Goal: Task Accomplishment & Management: Complete application form

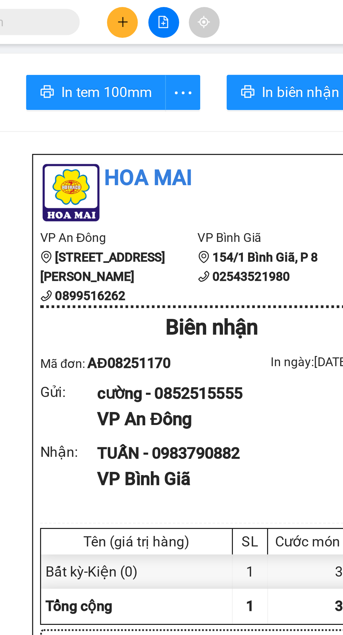
click at [144, 8] on button at bounding box center [146, 9] width 12 height 12
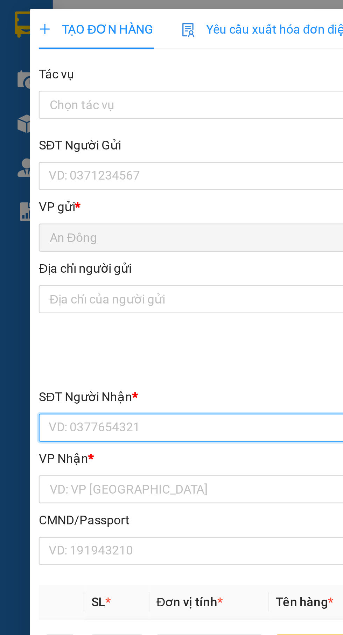
click at [92, 168] on input "SĐT Người Nhận *" at bounding box center [92, 170] width 155 height 11
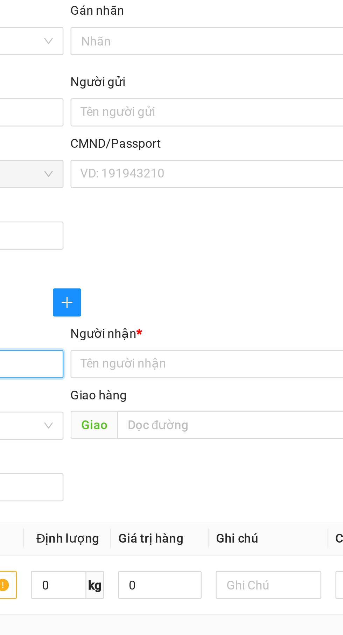
type input "0907053005"
click at [251, 172] on input "Người nhận *" at bounding box center [246, 170] width 139 height 8
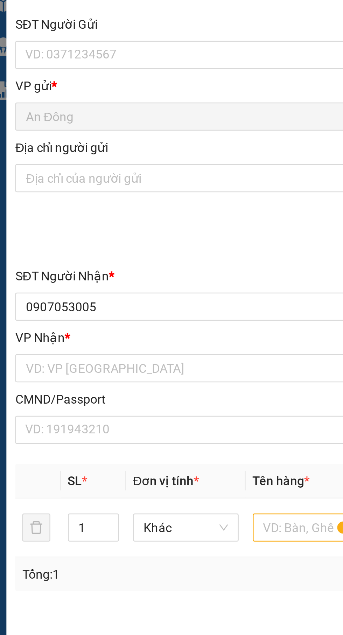
type input "Thu hà"
click at [108, 194] on input "search" at bounding box center [90, 194] width 141 height 11
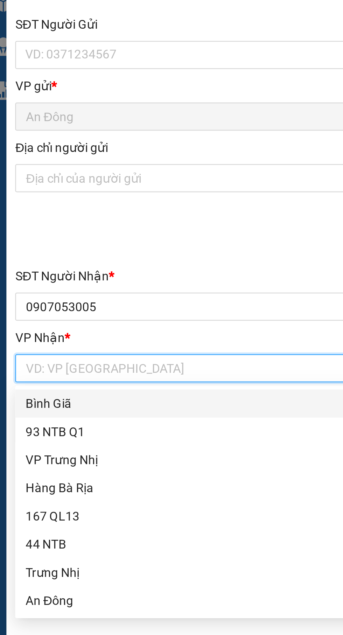
click at [110, 193] on input "search" at bounding box center [90, 194] width 141 height 11
click at [106, 205] on div "Bình Giã" at bounding box center [93, 209] width 146 height 8
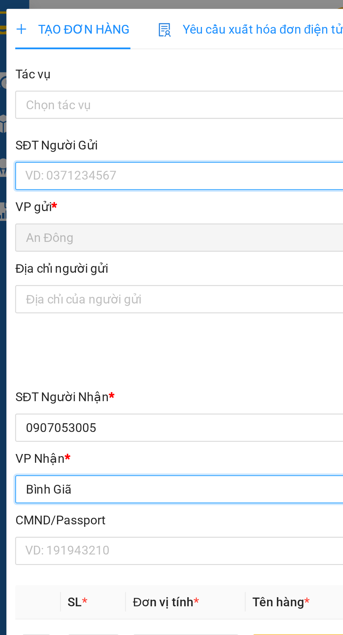
click at [101, 72] on input "SĐT Người Gửi" at bounding box center [92, 69] width 155 height 11
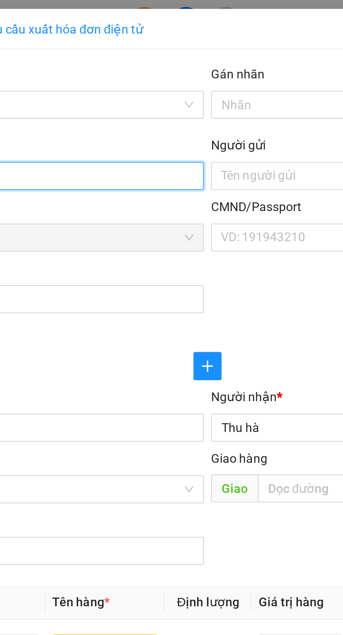
type input "0822992228"
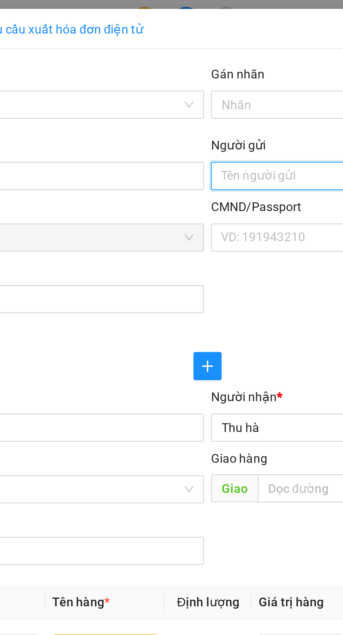
click at [202, 69] on input "Người gửi" at bounding box center [250, 69] width 155 height 11
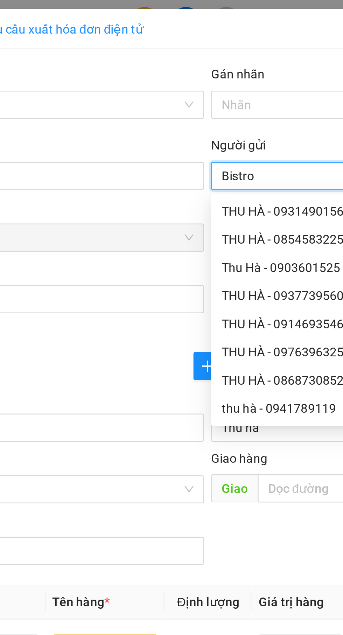
type input "Bistro"
click at [148, 137] on div at bounding box center [171, 138] width 312 height 3
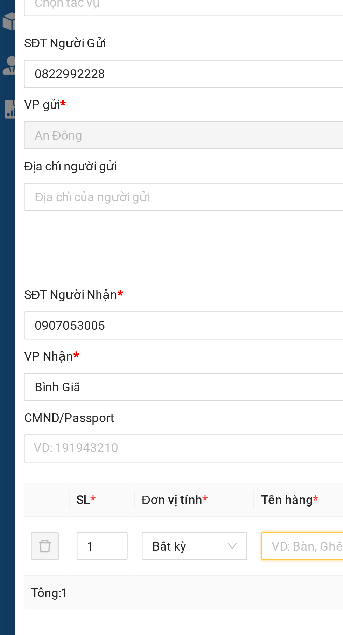
click at [124, 260] on input "text" at bounding box center [131, 257] width 42 height 11
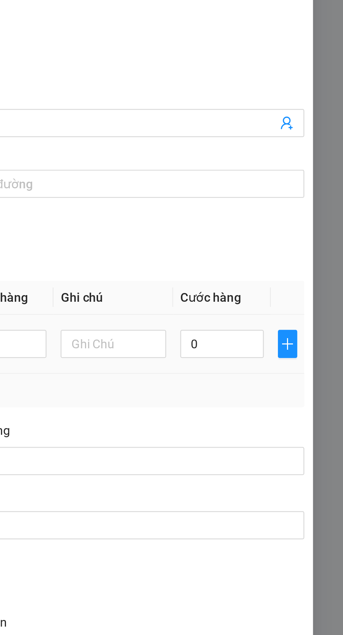
type input "Xốp"
click at [301, 260] on input "0" at bounding box center [294, 257] width 33 height 11
type input "4"
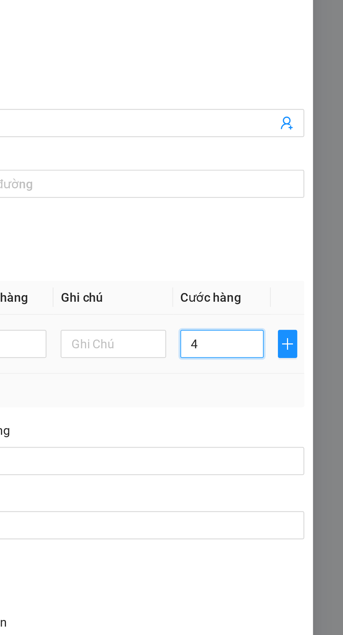
type input "40"
click at [306, 212] on div "SĐT Người Nhận * 0907053005 Người nhận * Thu hà VP Nhận * Bình Giã Giao hàng …" at bounding box center [171, 191] width 315 height 74
type input "40.000"
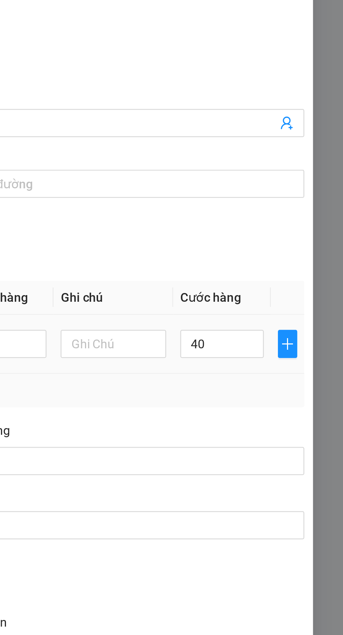
type input "40.000"
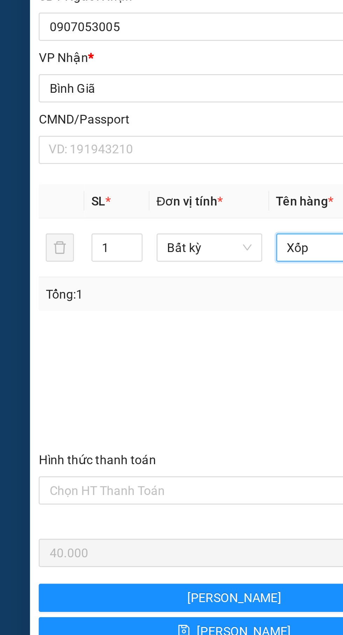
click at [126, 259] on input "Xốp" at bounding box center [131, 257] width 42 height 11
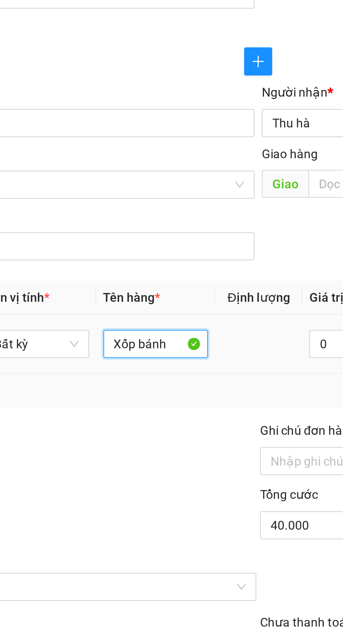
type input "Xốp bánh"
click at [174, 265] on td at bounding box center [171, 258] width 35 height 23
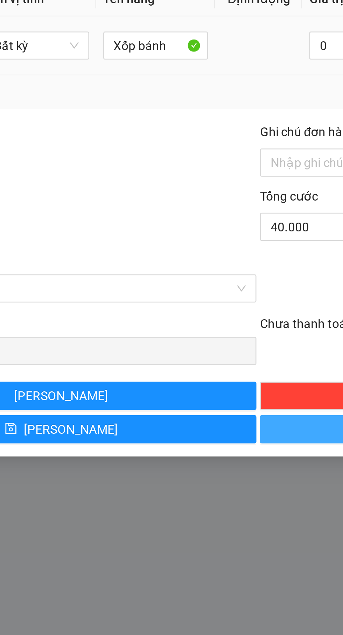
click at [189, 411] on button "[PERSON_NAME] và In" at bounding box center [249, 410] width 155 height 11
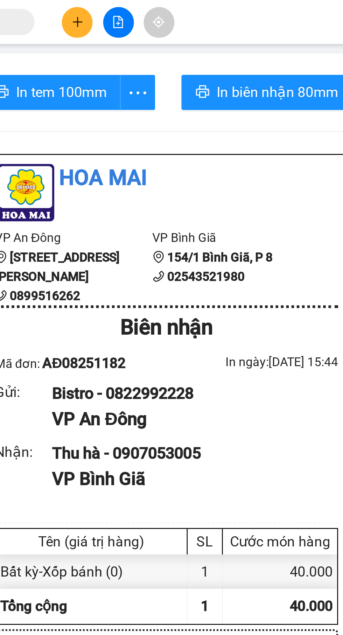
click at [143, 12] on button at bounding box center [146, 9] width 12 height 12
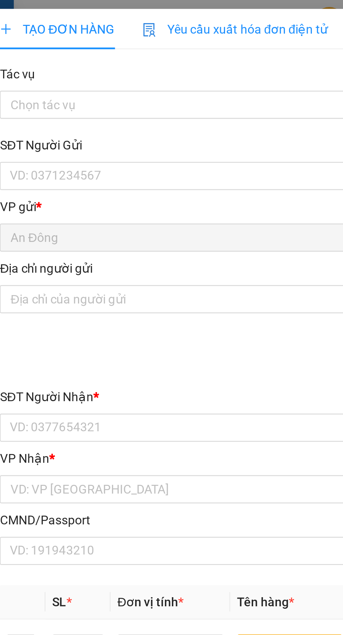
click at [81, 42] on input "Tác vụ" at bounding box center [90, 41] width 141 height 11
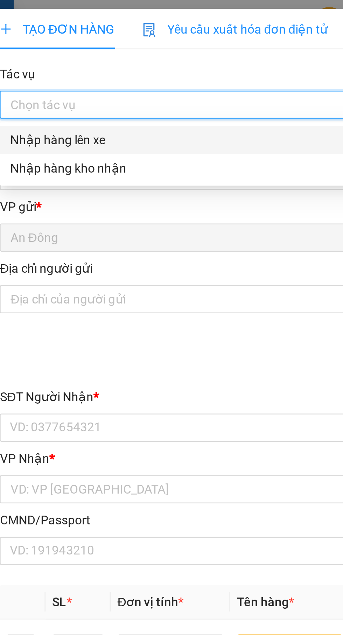
click at [102, 131] on div at bounding box center [171, 142] width 313 height 24
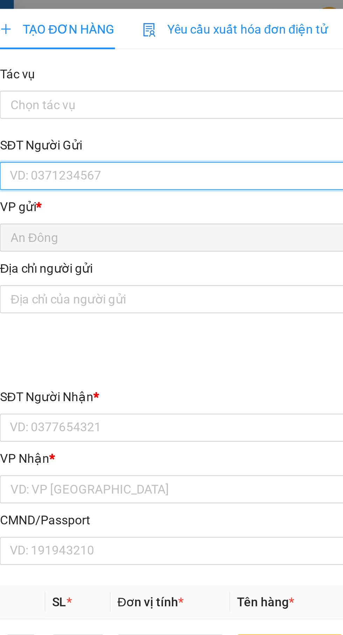
click at [99, 69] on input "SĐT Người Gửi" at bounding box center [92, 69] width 155 height 11
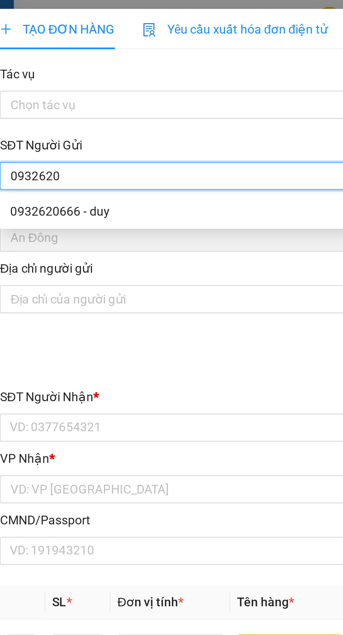
click at [93, 86] on div "0932620666 - duy" at bounding box center [93, 84] width 146 height 8
type input "0932620666"
type input "duy"
type input "051087004876"
type input "0768288837"
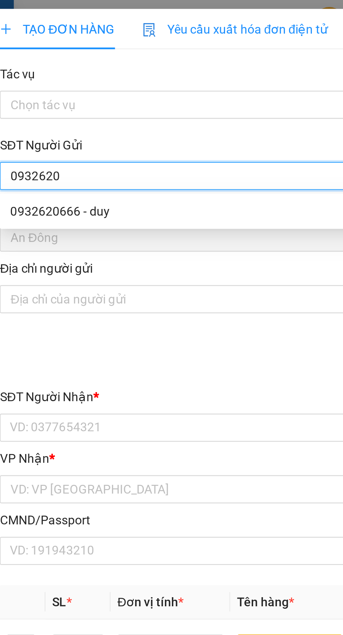
type input "[PERSON_NAME]"
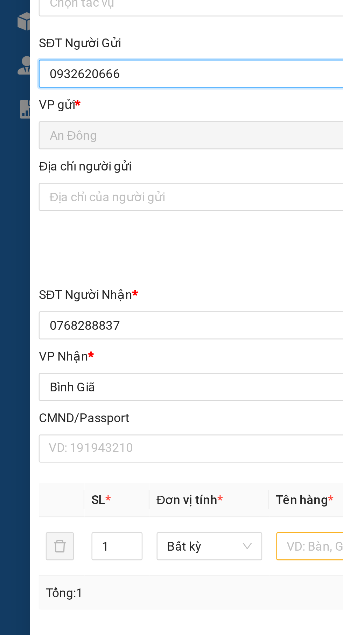
type input "0932620666"
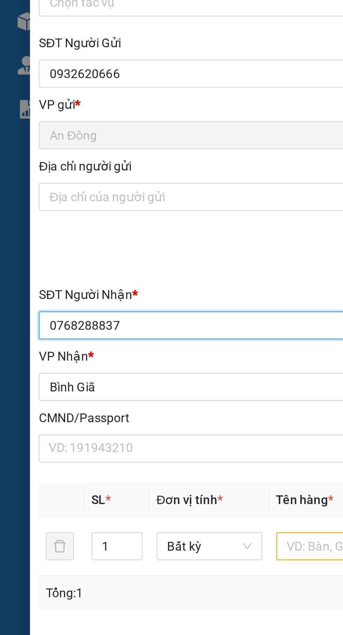
click at [100, 172] on input "0768288837" at bounding box center [92, 170] width 155 height 11
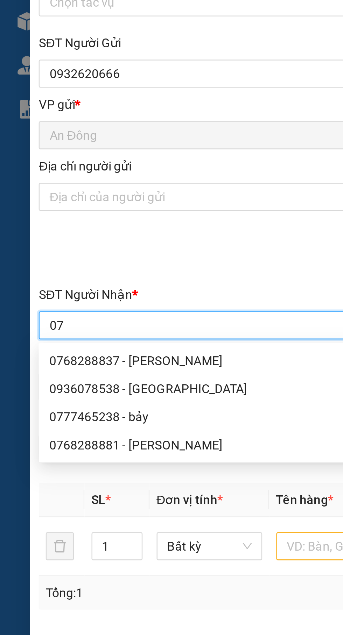
type input "0"
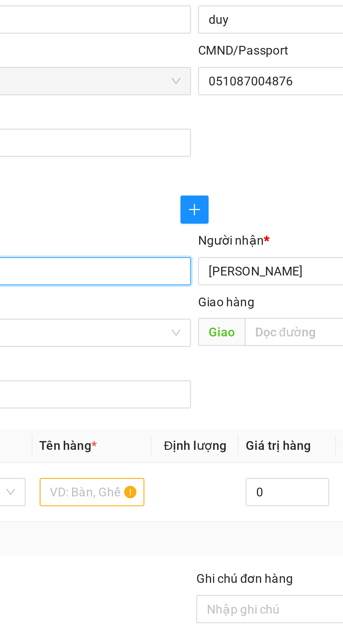
type input "0977391414"
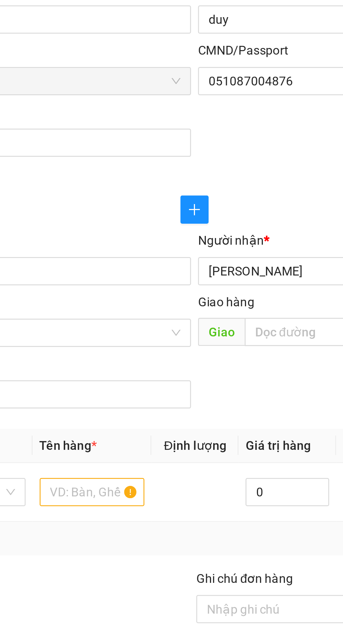
click at [210, 171] on input "[PERSON_NAME]" at bounding box center [246, 170] width 139 height 8
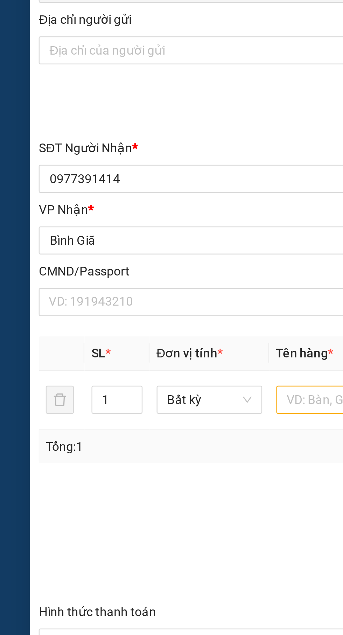
type input "HẢI"
click at [120, 259] on input "text" at bounding box center [131, 257] width 42 height 11
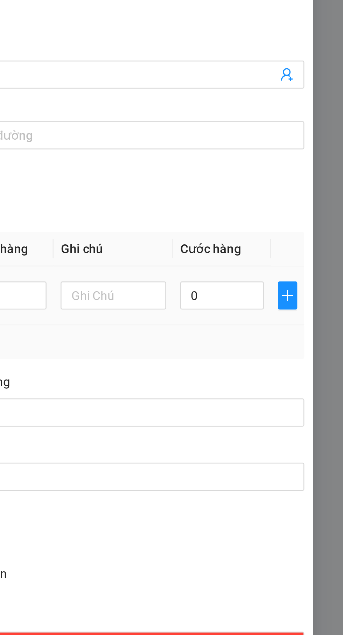
type input "Cây"
click at [298, 258] on input "0" at bounding box center [294, 257] width 33 height 11
type input "5"
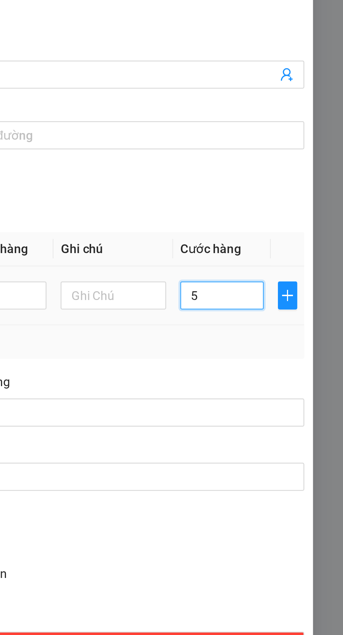
type input "50"
click at [302, 269] on td "50" at bounding box center [295, 258] width 39 height 23
type input "50.000"
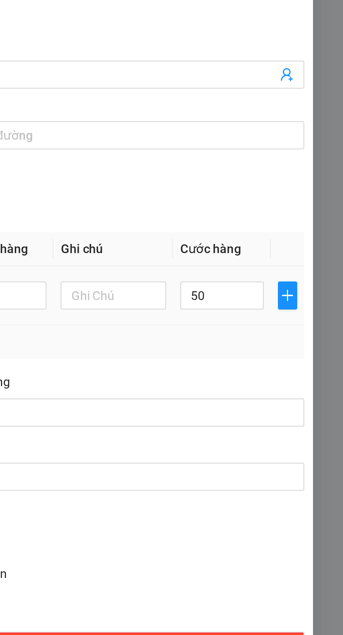
type input "50.000"
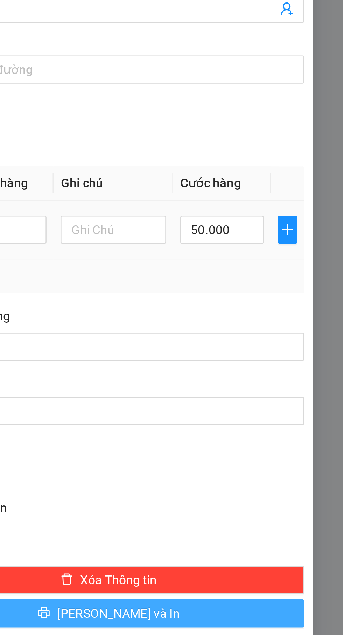
click at [309, 413] on button "[PERSON_NAME] và In" at bounding box center [249, 410] width 155 height 11
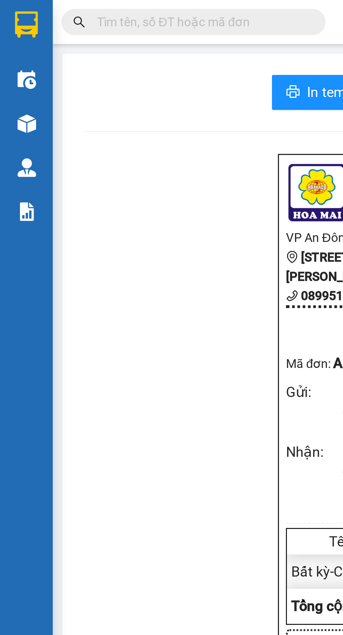
click at [9, 11] on img at bounding box center [10, 10] width 9 height 11
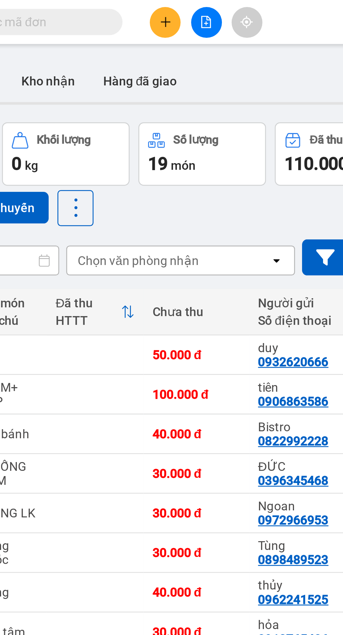
click at [147, 5] on button at bounding box center [146, 9] width 12 height 12
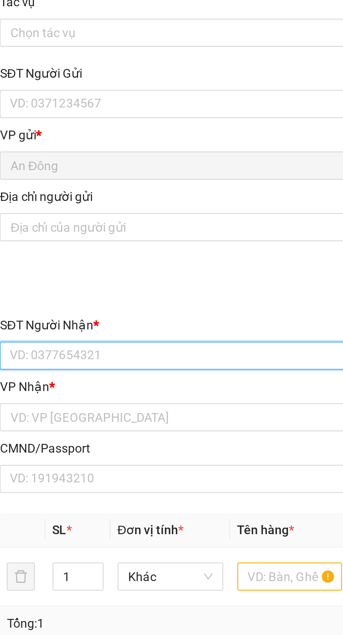
click at [120, 173] on input "SĐT Người Nhận *" at bounding box center [92, 170] width 155 height 11
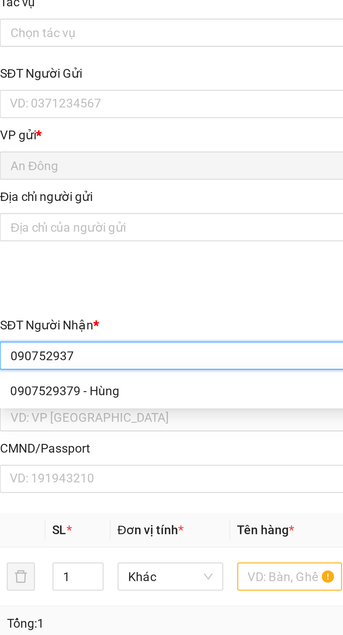
type input "0907529379"
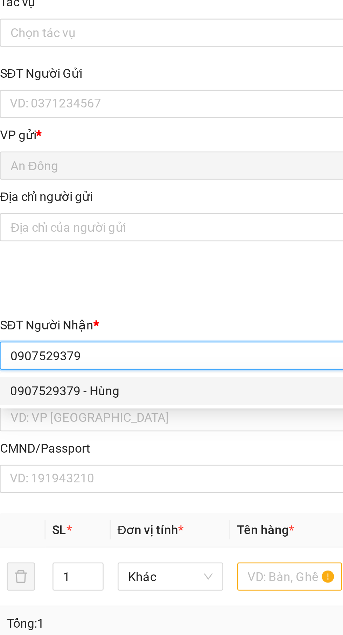
click at [120, 185] on div "0907529379 - Hùng" at bounding box center [93, 184] width 146 height 8
type input "Hùng"
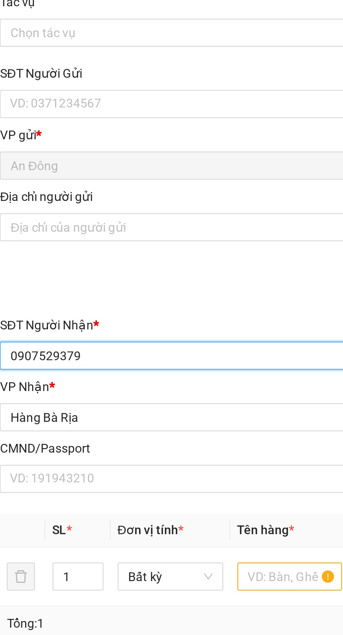
type input "0907529379"
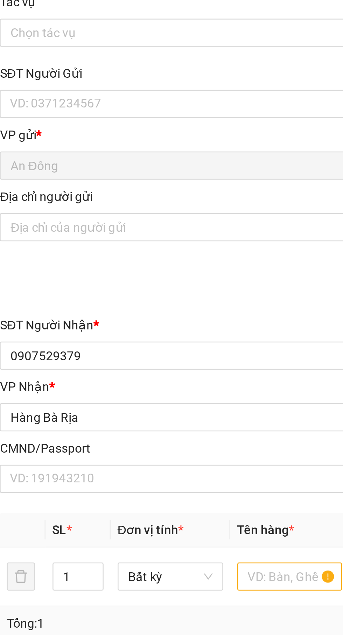
click at [92, 60] on div "SĐT Người Gửi" at bounding box center [92, 58] width 155 height 8
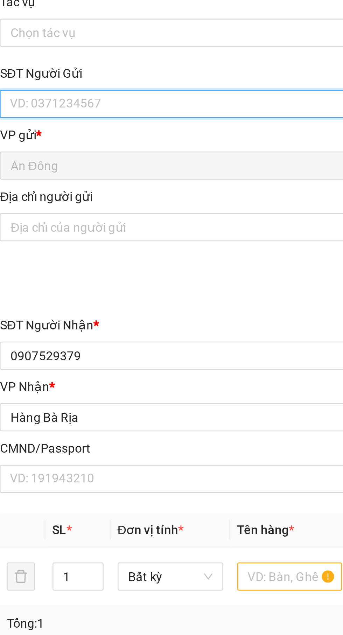
click at [92, 64] on input "SĐT Người Gửi" at bounding box center [92, 69] width 155 height 11
click at [106, 68] on input "SĐT Người Gửi" at bounding box center [92, 69] width 155 height 11
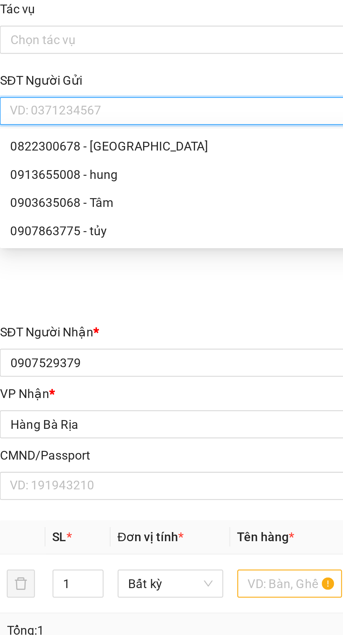
click at [92, 105] on div "0903635068 - Tâm" at bounding box center [93, 107] width 146 height 8
type input "0903635068"
type input "Tâm"
type input "079062029290"
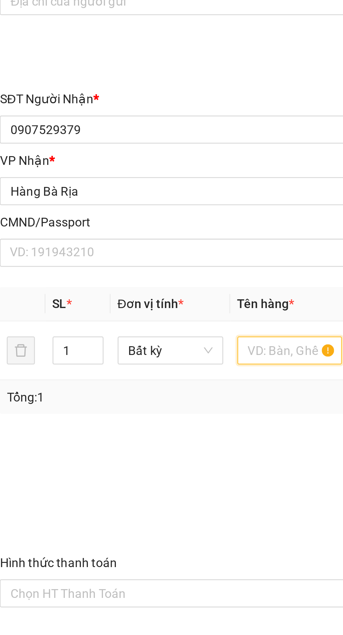
click at [127, 255] on input "text" at bounding box center [131, 257] width 42 height 11
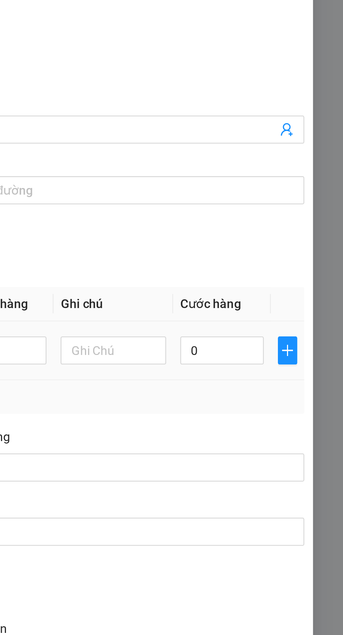
type input "Thùng dài"
click at [302, 261] on input "0" at bounding box center [294, 257] width 33 height 11
type input "4"
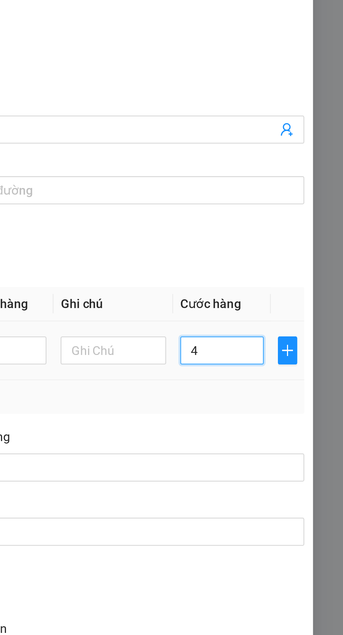
type input "40"
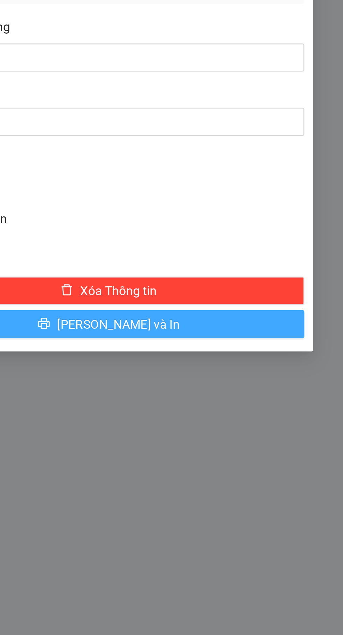
click at [311, 412] on button "[PERSON_NAME] và In" at bounding box center [249, 410] width 155 height 11
type input "40.000"
